Goal: Information Seeking & Learning: Learn about a topic

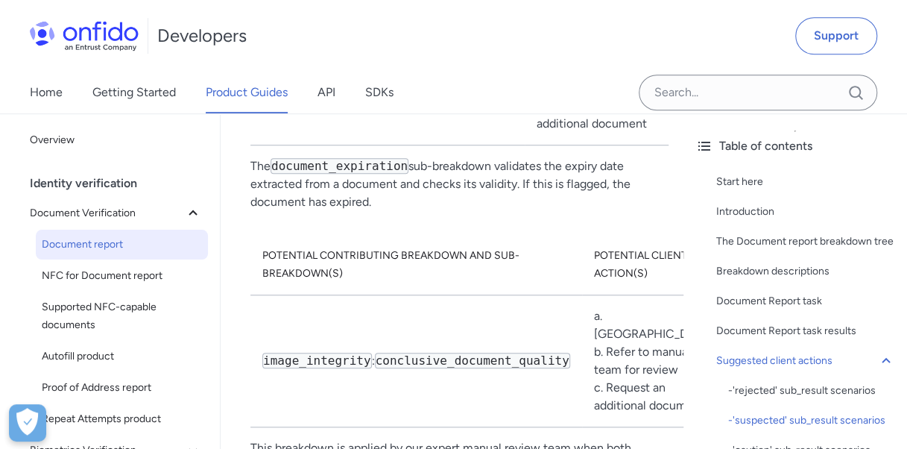
scroll to position [4132, 0]
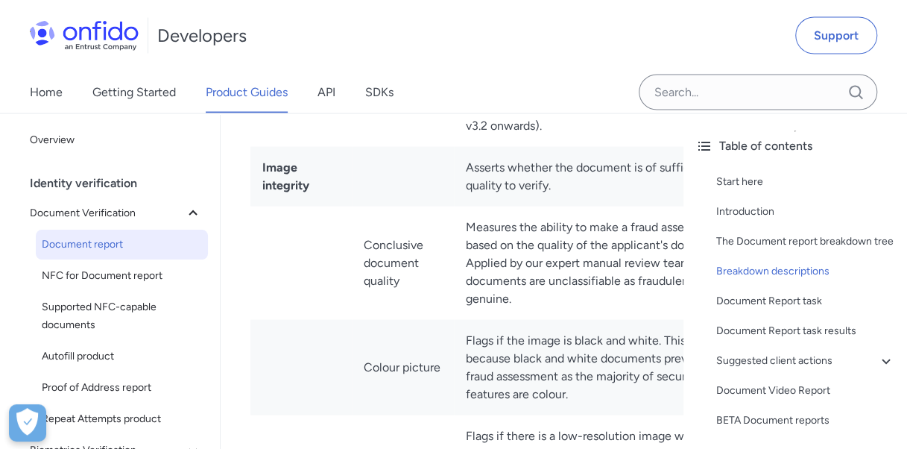
drag, startPoint x: 934, startPoint y: 335, endPoint x: 265, endPoint y: 285, distance: 671.0
click at [265, 147] on td at bounding box center [300, 107] width 101 height 77
click at [312, 147] on td at bounding box center [300, 107] width 101 height 77
click at [408, 69] on td "Machine Readable Zone (MRZ)" at bounding box center [403, 30] width 102 height 77
drag, startPoint x: 426, startPoint y: 221, endPoint x: 370, endPoint y: 186, distance: 66.6
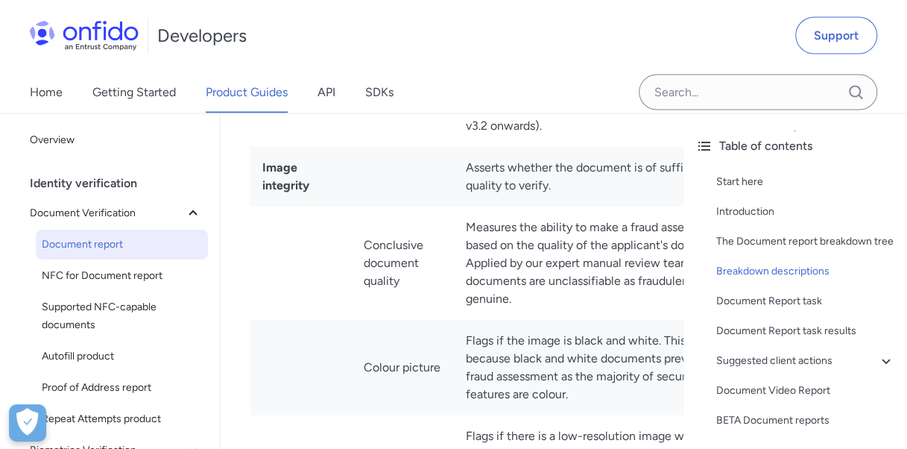
click at [370, 69] on td "Machine Readable Zone (MRZ)" at bounding box center [403, 30] width 102 height 77
drag, startPoint x: 370, startPoint y: 186, endPoint x: 332, endPoint y: 189, distance: 37.4
click at [332, 69] on td at bounding box center [300, 30] width 101 height 77
click at [356, 69] on td "Machine Readable Zone (MRZ)" at bounding box center [403, 30] width 102 height 77
drag, startPoint x: 365, startPoint y: 188, endPoint x: 420, endPoint y: 222, distance: 64.9
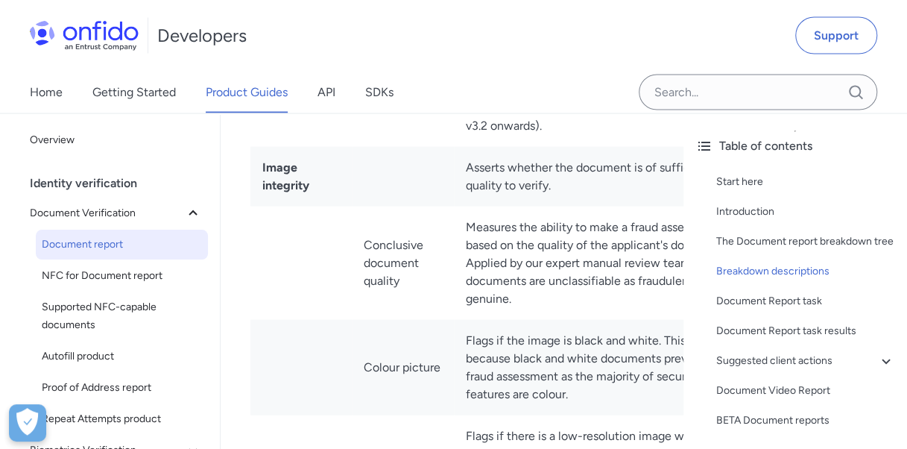
click at [420, 69] on td "Machine Readable Zone (MRZ)" at bounding box center [403, 30] width 102 height 77
click at [416, 69] on td "Machine Readable Zone (MRZ)" at bounding box center [403, 30] width 102 height 77
click at [411, 69] on td "Machine Readable Zone (MRZ)" at bounding box center [403, 30] width 102 height 77
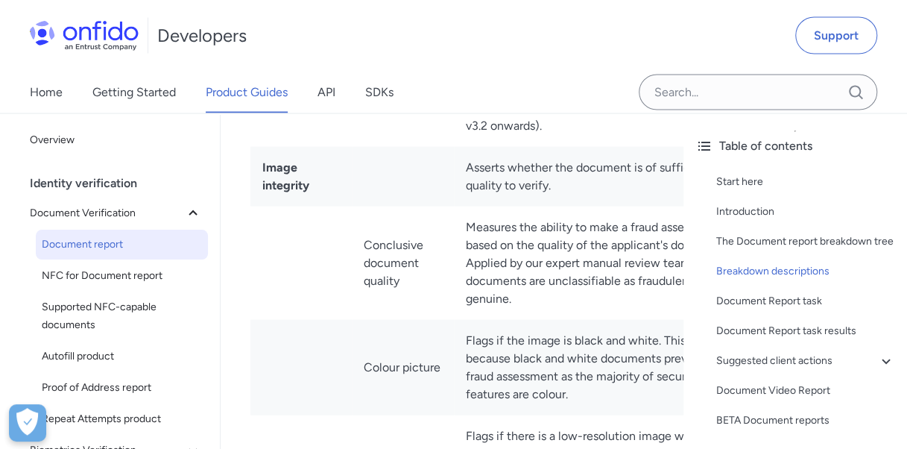
click at [405, 69] on td "Machine Readable Zone (MRZ)" at bounding box center [403, 30] width 102 height 77
drag, startPoint x: 402, startPoint y: 232, endPoint x: 319, endPoint y: 229, distance: 83.5
click at [313, 69] on td at bounding box center [300, 30] width 101 height 77
click at [329, 69] on td at bounding box center [300, 30] width 101 height 77
drag, startPoint x: 362, startPoint y: 228, endPoint x: 416, endPoint y: 232, distance: 54.6
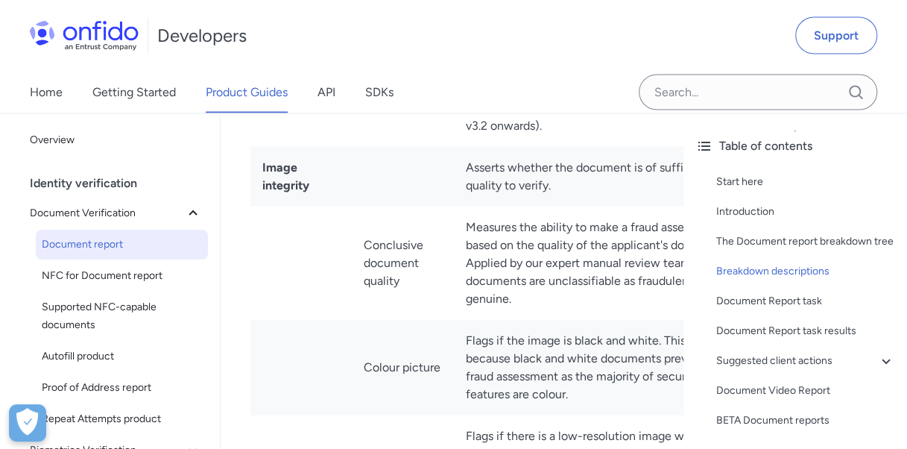
click at [370, 69] on td "Machine Readable Zone (MRZ)" at bounding box center [403, 30] width 102 height 77
click at [423, 69] on td "Machine Readable Zone (MRZ)" at bounding box center [403, 30] width 102 height 77
drag, startPoint x: 423, startPoint y: 234, endPoint x: 509, endPoint y: 237, distance: 85.7
click at [438, 69] on td "Machine Readable Zone (MRZ)" at bounding box center [403, 30] width 102 height 77
drag, startPoint x: 644, startPoint y: 237, endPoint x: 676, endPoint y: 206, distance: 44.8
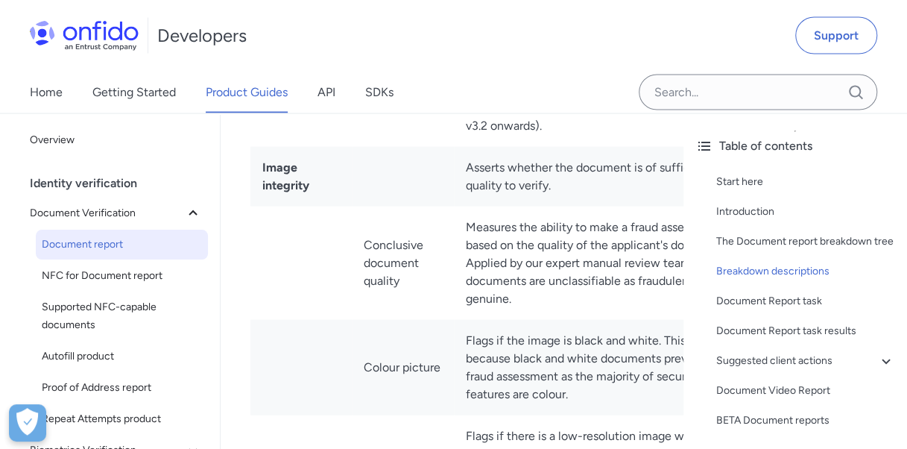
click at [644, 69] on td "A validation of the document's mrz ." at bounding box center [602, 30] width 297 height 77
click at [650, 38] on code "mrz" at bounding box center [640, 30] width 23 height 16
drag, startPoint x: 657, startPoint y: 205, endPoint x: 371, endPoint y: 194, distance: 286.3
click at [371, 69] on tr "Machine Readable Zone (MRZ) A validation of the document's mrz ." at bounding box center [500, 30] width 501 height 77
drag, startPoint x: 371, startPoint y: 194, endPoint x: 361, endPoint y: 191, distance: 10.8
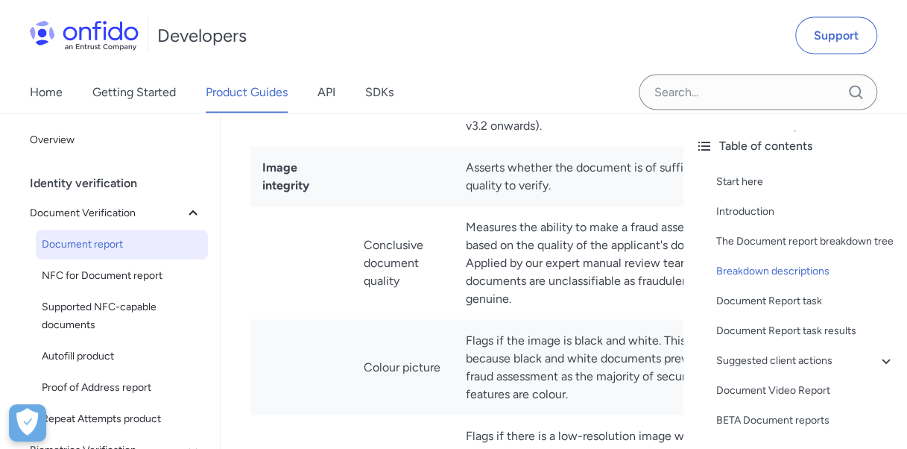
click at [361, 69] on td "Machine Readable Zone (MRZ)" at bounding box center [403, 30] width 102 height 77
drag, startPoint x: 368, startPoint y: 187, endPoint x: 526, endPoint y: 317, distance: 204.3
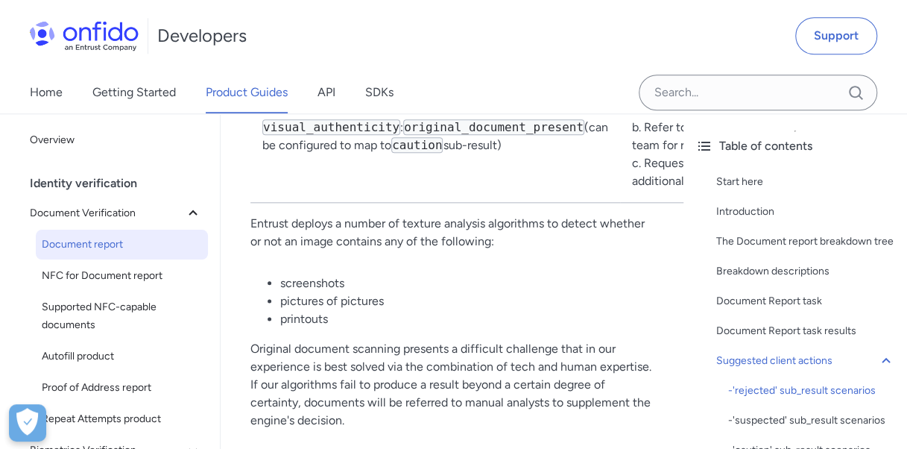
scroll to position [9273, 0]
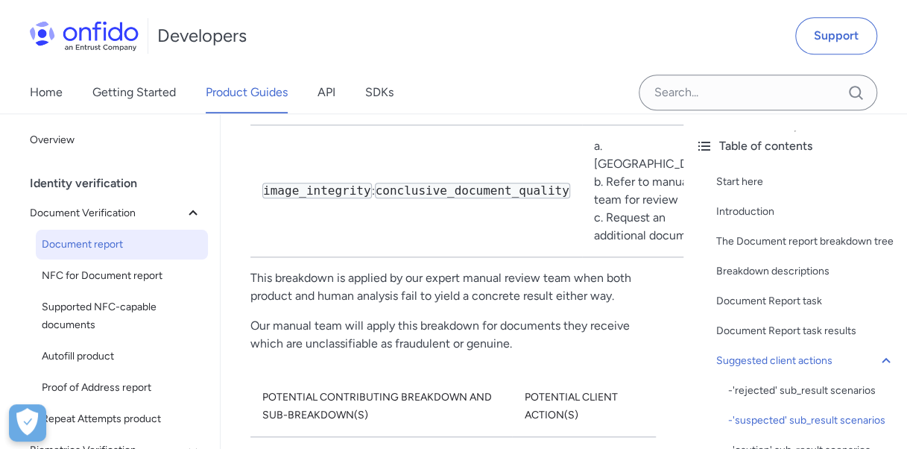
drag, startPoint x: 401, startPoint y: 239, endPoint x: 397, endPoint y: 406, distance: 166.9
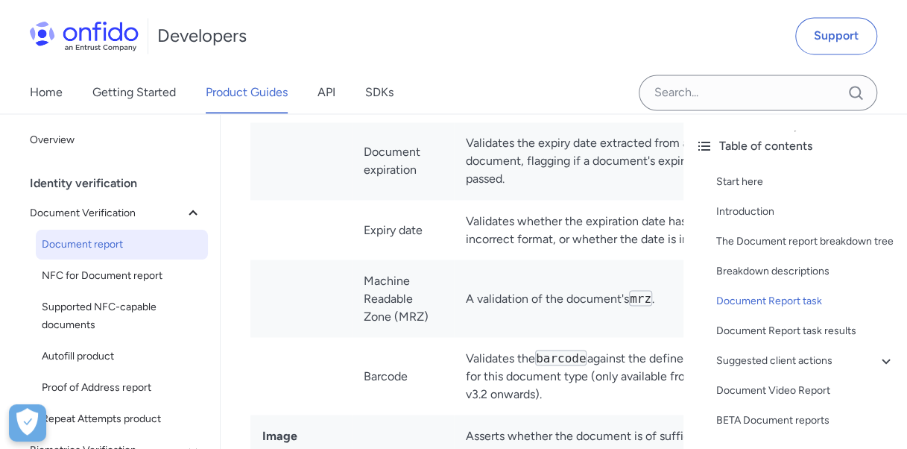
drag, startPoint x: 422, startPoint y: 346, endPoint x: 345, endPoint y: 42, distance: 313.5
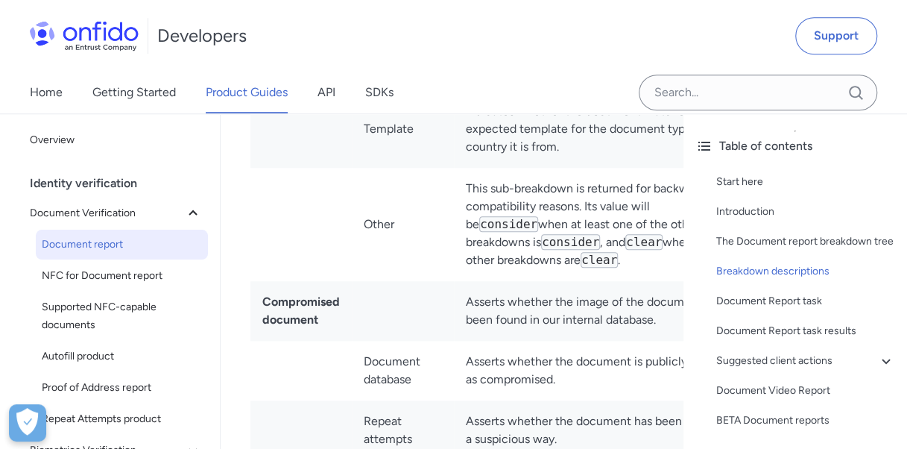
scroll to position [6056, 0]
